Goal: Information Seeking & Learning: Compare options

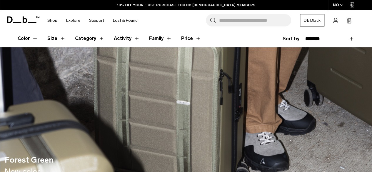
scroll to position [118, 0]
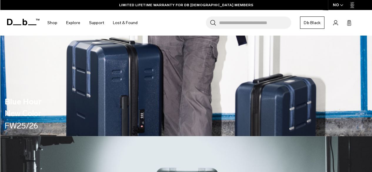
scroll to position [411, 0]
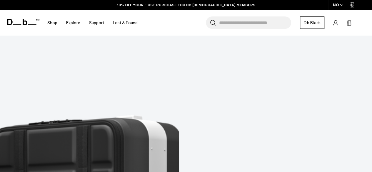
scroll to position [705, 0]
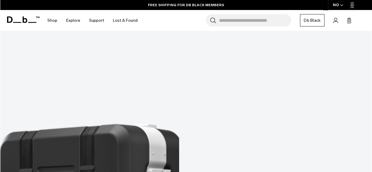
scroll to position [1175, 0]
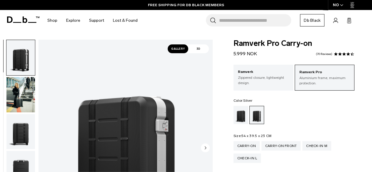
scroll to position [29, 0]
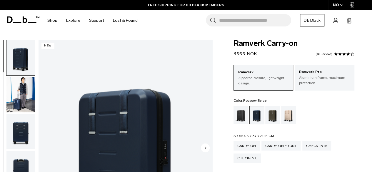
click at [292, 122] on div "Fogbow Beige" at bounding box center [288, 115] width 15 height 18
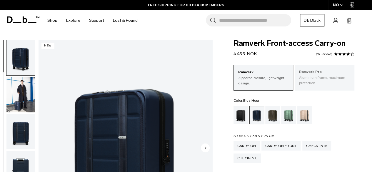
click at [320, 78] on p "Aluminium frame, maximum protection." at bounding box center [324, 80] width 51 height 11
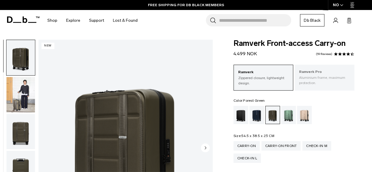
click at [331, 87] on div "Ramverk Pro Aluminium frame, maximum protection." at bounding box center [324, 77] width 60 height 25
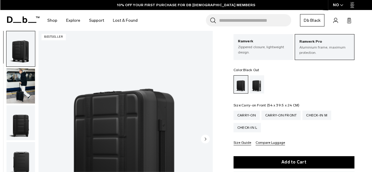
scroll to position [29, 0]
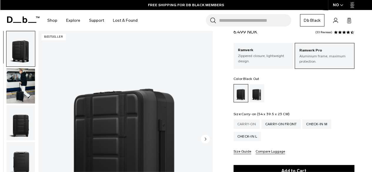
click at [248, 122] on div "Carry-on" at bounding box center [246, 123] width 26 height 9
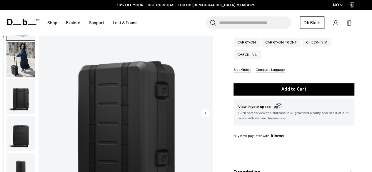
scroll to position [59, 0]
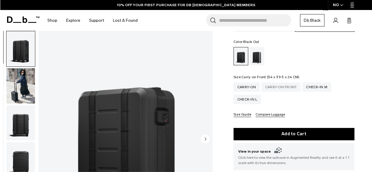
click at [276, 91] on div "Carry-on Front" at bounding box center [280, 86] width 39 height 9
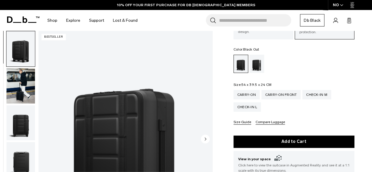
click at [23, 95] on img "button" at bounding box center [20, 85] width 29 height 35
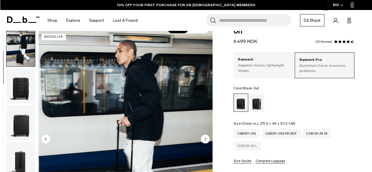
scroll to position [29, 0]
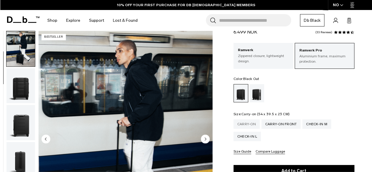
click at [248, 121] on div "Carry-on" at bounding box center [246, 123] width 26 height 9
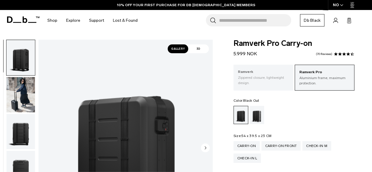
click at [271, 77] on p "Zippered closure, lightweight design." at bounding box center [263, 80] width 51 height 11
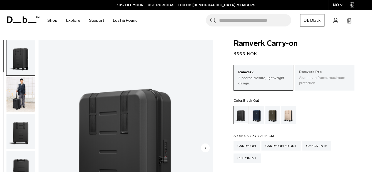
click at [321, 81] on p "Aluminium frame, maximum protection." at bounding box center [324, 80] width 51 height 11
click at [292, 118] on div "Fogbow Beige" at bounding box center [288, 115] width 15 height 18
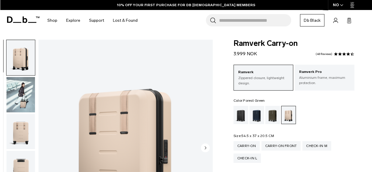
click at [275, 115] on div "Forest Green" at bounding box center [272, 115] width 15 height 18
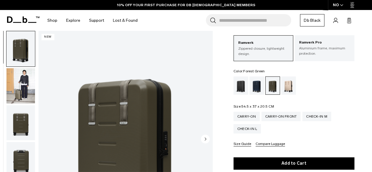
click at [289, 91] on div "Fogbow Beige" at bounding box center [288, 85] width 15 height 18
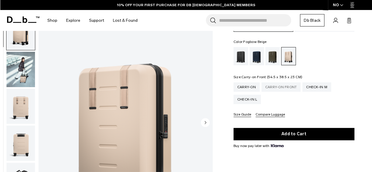
click at [284, 90] on div "Carry-on Front" at bounding box center [280, 86] width 39 height 9
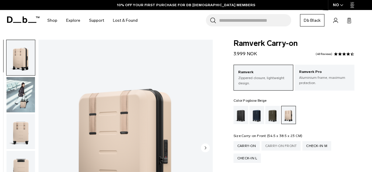
click at [290, 145] on div "Carry-on Front" at bounding box center [280, 145] width 39 height 9
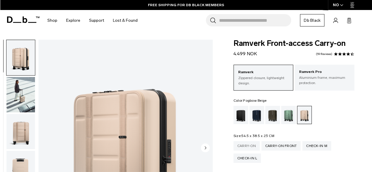
click at [250, 142] on div "Carry-on" at bounding box center [246, 145] width 26 height 9
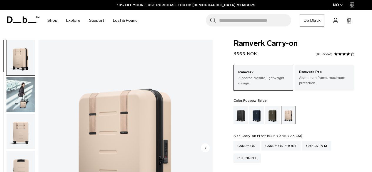
click at [276, 146] on div "Carry-on Front" at bounding box center [280, 145] width 39 height 9
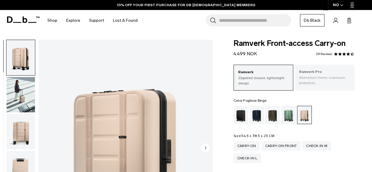
click at [320, 79] on p "Aluminium frame, maximum protection." at bounding box center [324, 80] width 51 height 11
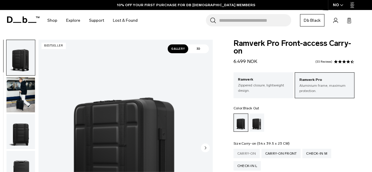
click at [250, 152] on div "Carry-on" at bounding box center [246, 153] width 26 height 9
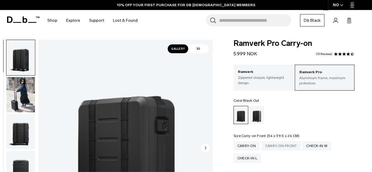
click at [279, 147] on div "Carry-on Front" at bounding box center [280, 145] width 39 height 9
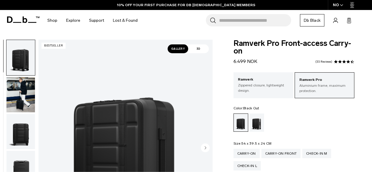
click at [257, 113] on div "Silver" at bounding box center [256, 122] width 15 height 18
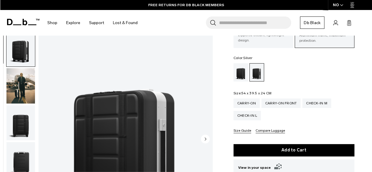
scroll to position [29, 0]
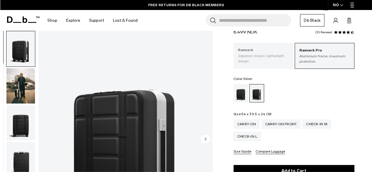
click at [269, 62] on p "Zippered closure, lightweight design." at bounding box center [263, 58] width 51 height 11
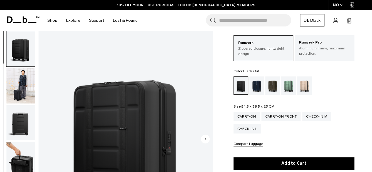
click at [30, 127] on img "button" at bounding box center [20, 122] width 29 height 35
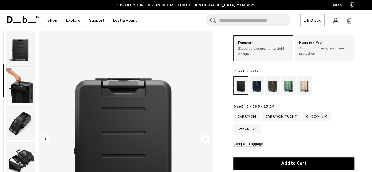
click at [22, 95] on img "button" at bounding box center [20, 85] width 29 height 35
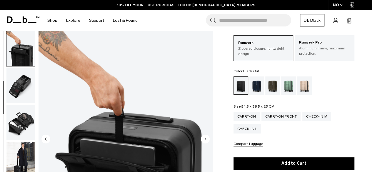
click at [19, 88] on img "button" at bounding box center [20, 85] width 29 height 35
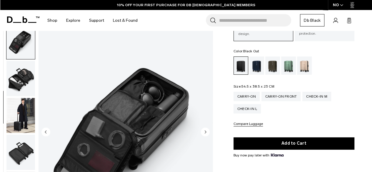
scroll to position [59, 0]
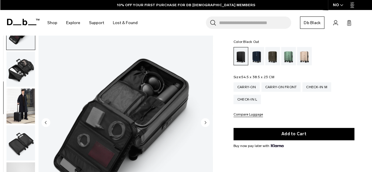
click at [24, 90] on img "button" at bounding box center [20, 105] width 29 height 35
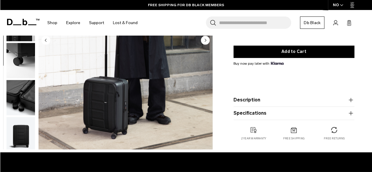
scroll to position [147, 0]
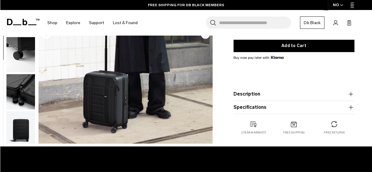
click at [9, 97] on img "button" at bounding box center [20, 91] width 29 height 35
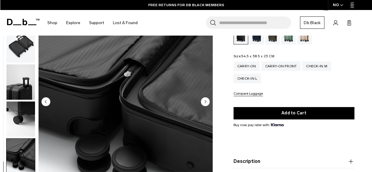
scroll to position [0, 0]
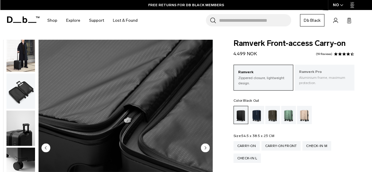
click at [313, 82] on p "Aluminium frame, maximum protection." at bounding box center [324, 80] width 51 height 11
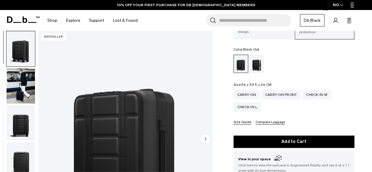
click at [19, 118] on img "button" at bounding box center [20, 122] width 29 height 35
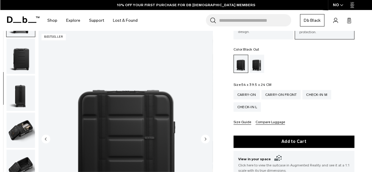
click at [18, 107] on img "button" at bounding box center [20, 93] width 29 height 35
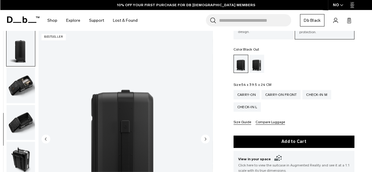
click at [22, 91] on img "button" at bounding box center [20, 85] width 29 height 35
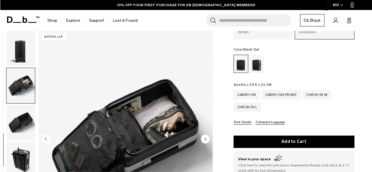
scroll to position [152, 0]
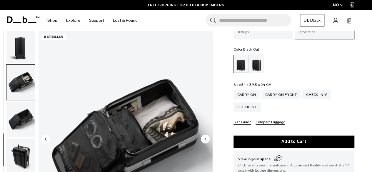
click at [23, 111] on img "button" at bounding box center [20, 119] width 29 height 35
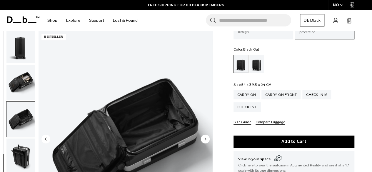
click at [18, 160] on img "button" at bounding box center [20, 155] width 29 height 35
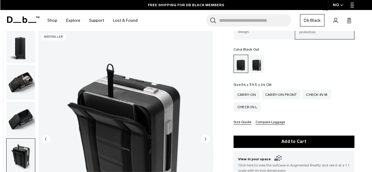
click at [25, 105] on img "button" at bounding box center [20, 119] width 29 height 35
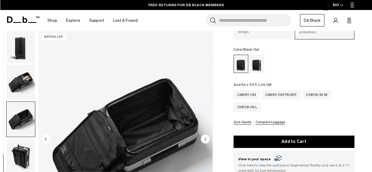
click at [25, 76] on img "button" at bounding box center [20, 82] width 29 height 35
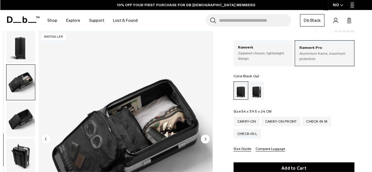
scroll to position [29, 0]
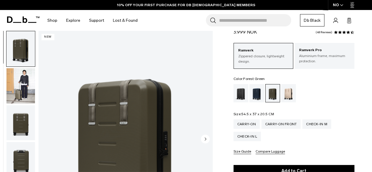
scroll to position [59, 0]
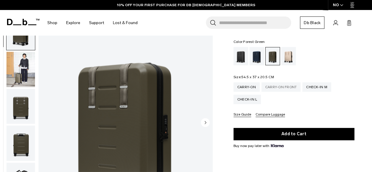
click at [294, 86] on div "Carry-on Front" at bounding box center [280, 86] width 39 height 9
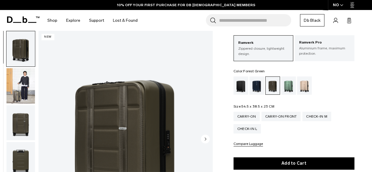
scroll to position [29, 0]
click at [294, 84] on div "Green Ray" at bounding box center [288, 85] width 15 height 18
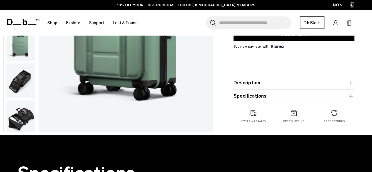
scroll to position [118, 0]
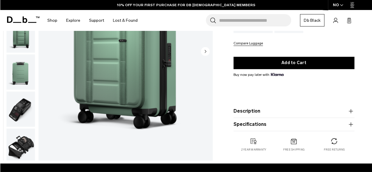
click at [16, 115] on img "button" at bounding box center [20, 108] width 29 height 35
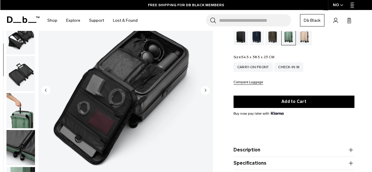
scroll to position [88, 0]
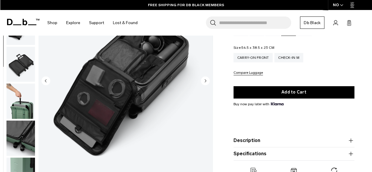
click at [22, 66] on img "button" at bounding box center [20, 64] width 29 height 35
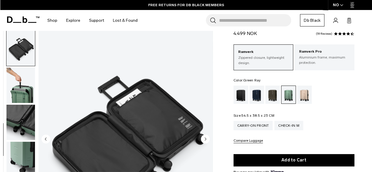
scroll to position [0, 0]
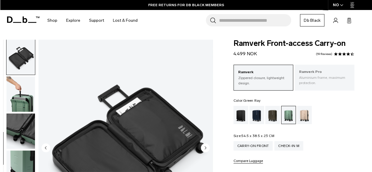
click at [318, 79] on p "Aluminium frame, maximum protection." at bounding box center [324, 80] width 51 height 11
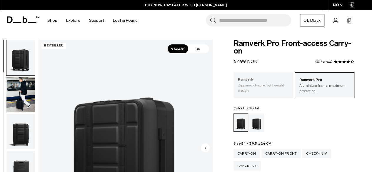
click at [272, 83] on p "Zippered closure, lightweight design." at bounding box center [263, 88] width 51 height 11
